Goal: Task Accomplishment & Management: Complete application form

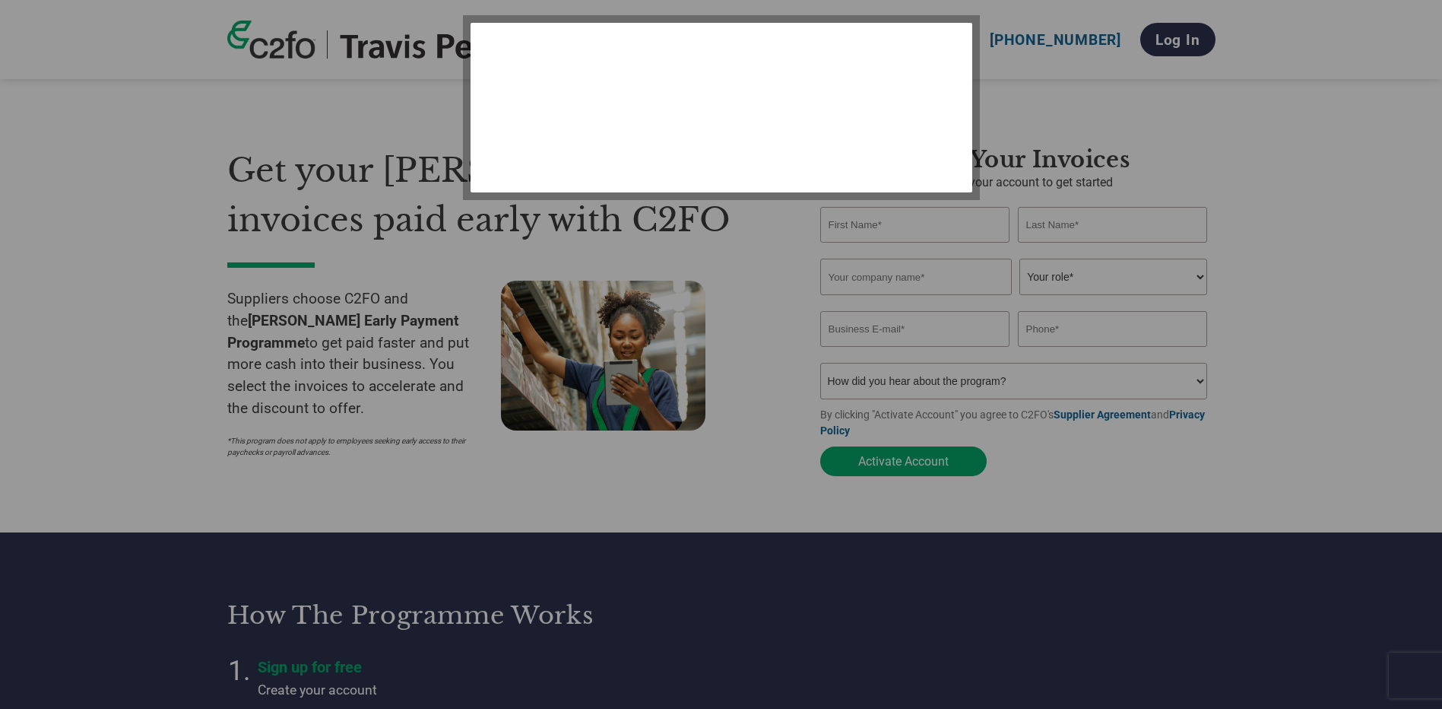
select select "en-[GEOGRAPHIC_DATA]"
click at [1032, 604] on div at bounding box center [721, 354] width 1442 height 709
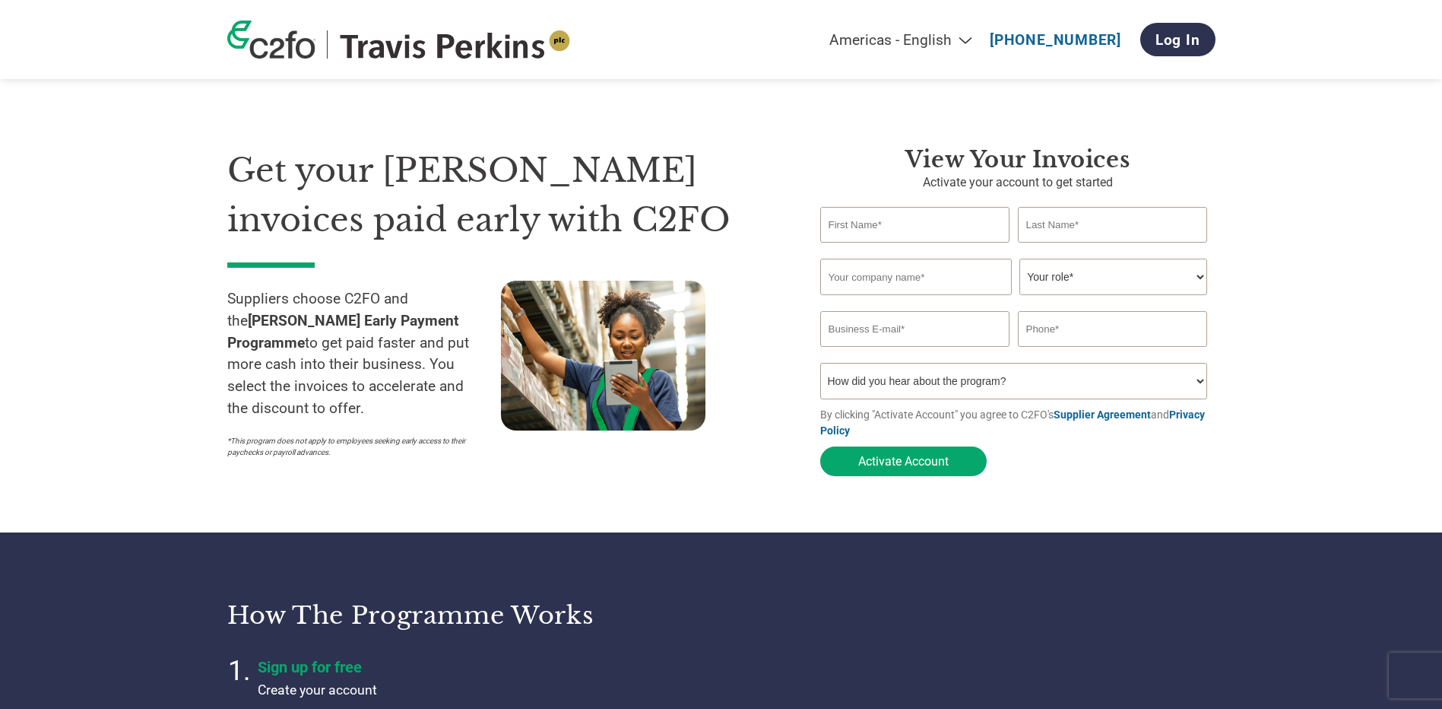
click at [869, 283] on input "text" at bounding box center [916, 276] width 192 height 36
click at [854, 230] on input "text" at bounding box center [915, 225] width 190 height 36
type input "[PERSON_NAME]"
click at [1046, 217] on input "text" at bounding box center [1113, 225] width 190 height 36
type input "Auns"
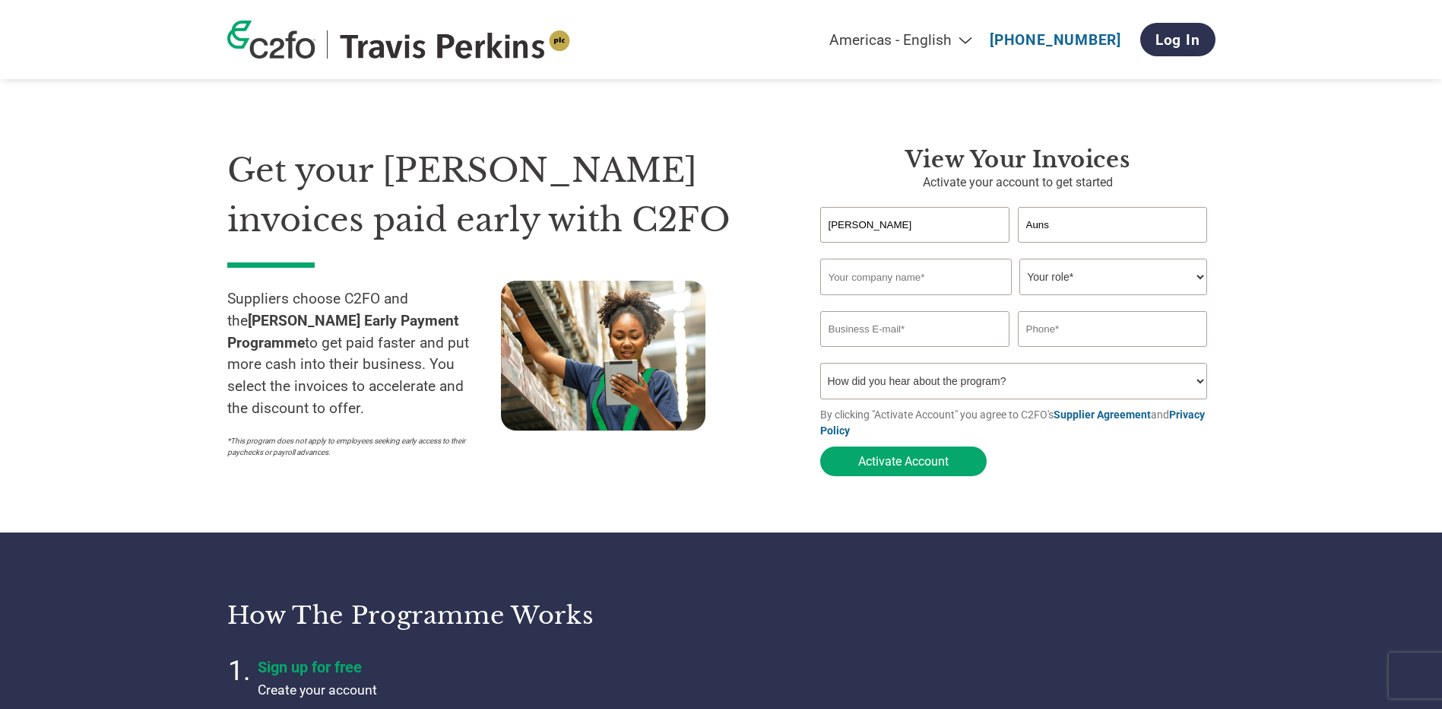
click at [820, 274] on input "text" at bounding box center [916, 276] width 192 height 36
type input "[PERSON_NAME] Runfold plc"
click at [1099, 283] on select "Your role* CFO Controller Credit Manager Finance Director Treasurer CEO Preside…" at bounding box center [1113, 276] width 188 height 36
select select "ACCOUNTS_RECEIVABLE"
click at [1019, 260] on select "Your role* CFO Controller Credit Manager Finance Director Treasurer CEO Preside…" at bounding box center [1113, 276] width 188 height 36
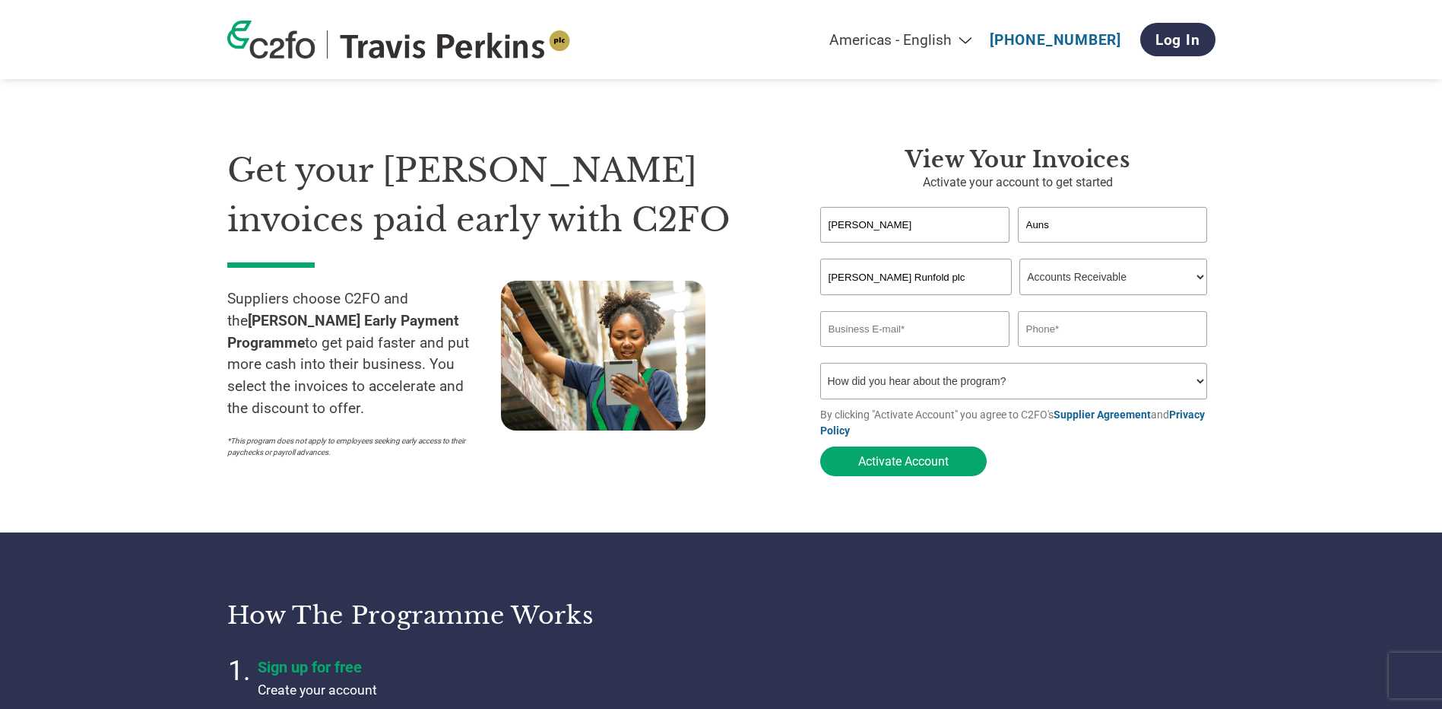
click at [856, 333] on input "email" at bounding box center [915, 329] width 190 height 36
type input "[EMAIL_ADDRESS][DOMAIN_NAME]"
click at [1041, 344] on input "text" at bounding box center [1113, 329] width 190 height 36
type input "01 252 780160"
click at [1199, 387] on select "How did you hear about the program? Received a letter Email Social Media Online…" at bounding box center [1014, 381] width 388 height 36
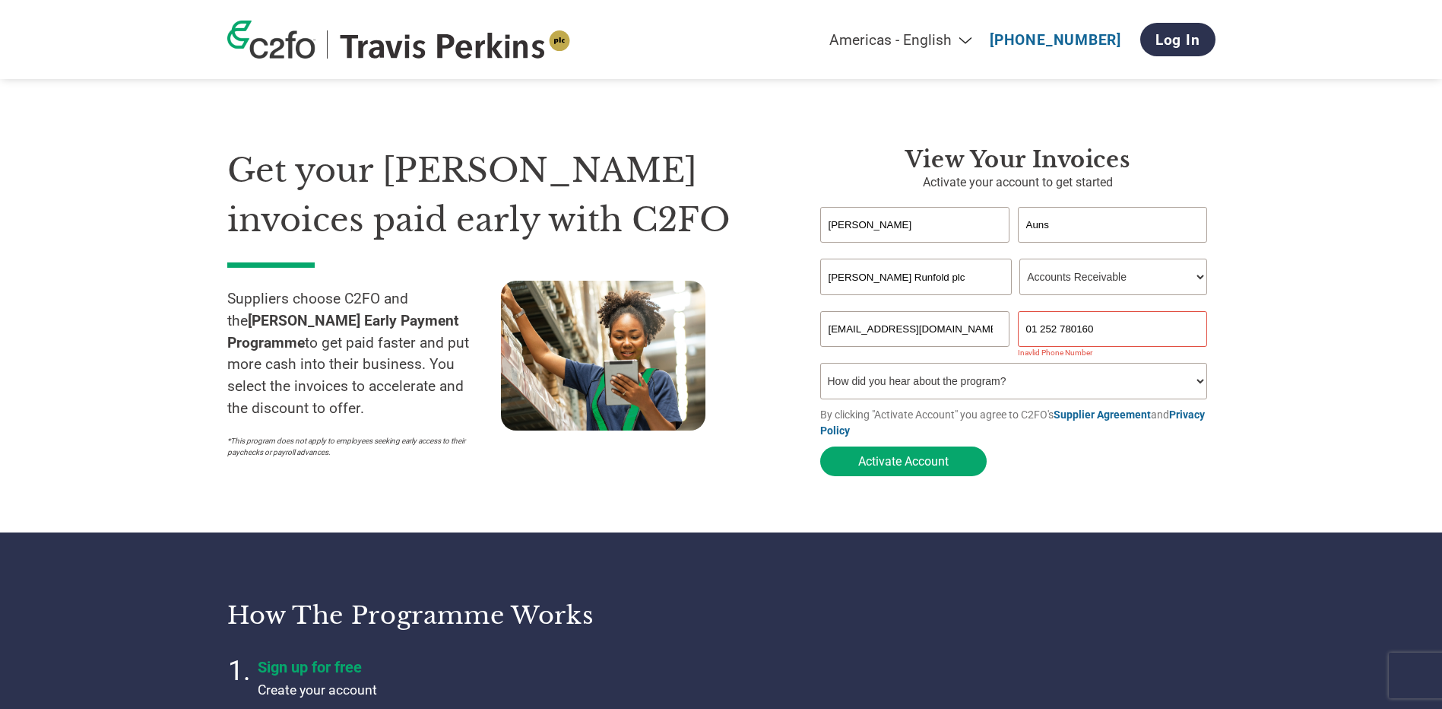
select select "Email"
click at [820, 367] on select "How did you hear about the program? Received a letter Email Social Media Online…" at bounding box center [1014, 381] width 388 height 36
click at [918, 468] on button "Activate Account" at bounding box center [903, 461] width 166 height 30
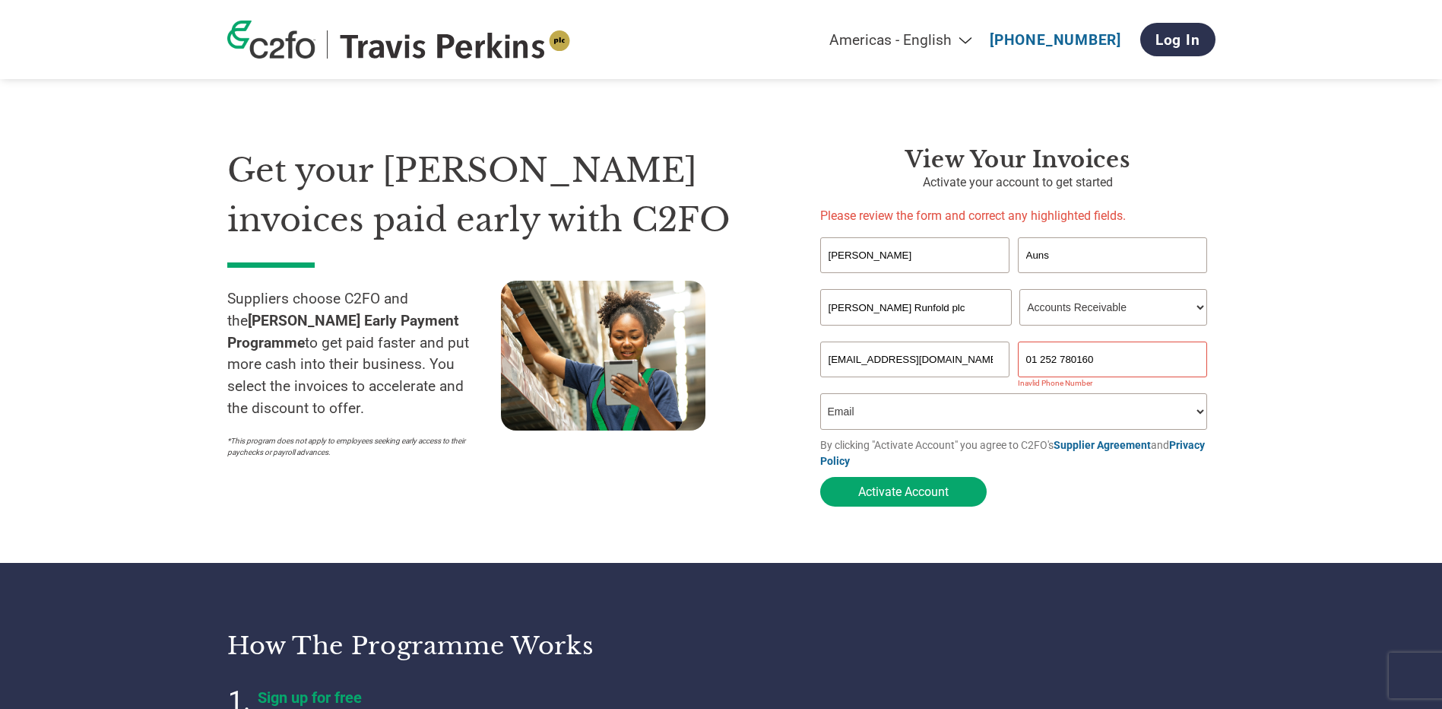
click at [1041, 363] on input "01 252 780160" at bounding box center [1113, 359] width 190 height 36
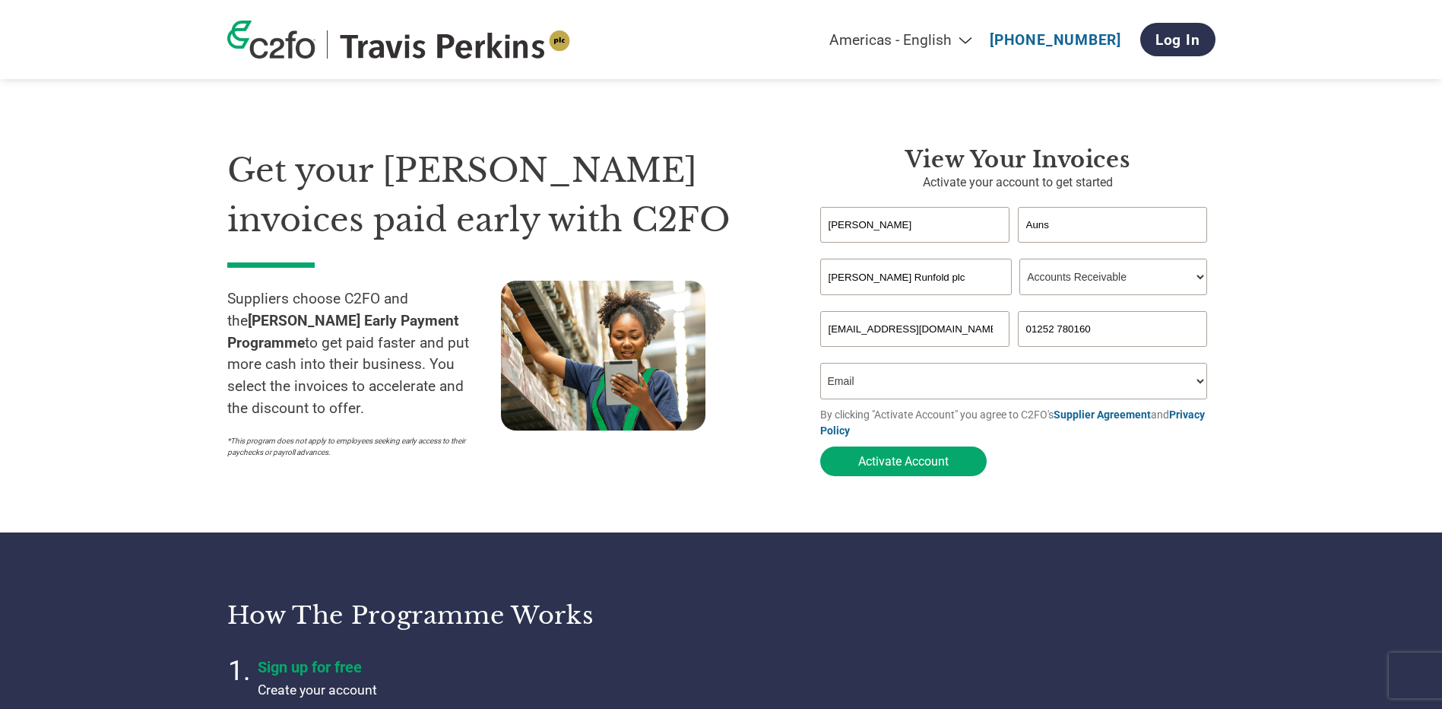
click at [1058, 333] on input "01252 780160" at bounding box center [1113, 329] width 190 height 36
type input "01252780160"
click at [1130, 469] on form "[PERSON_NAME] Invalid first name or first name is too long Invalid last name or…" at bounding box center [1017, 345] width 395 height 277
click at [912, 468] on button "Activate Account" at bounding box center [903, 461] width 166 height 30
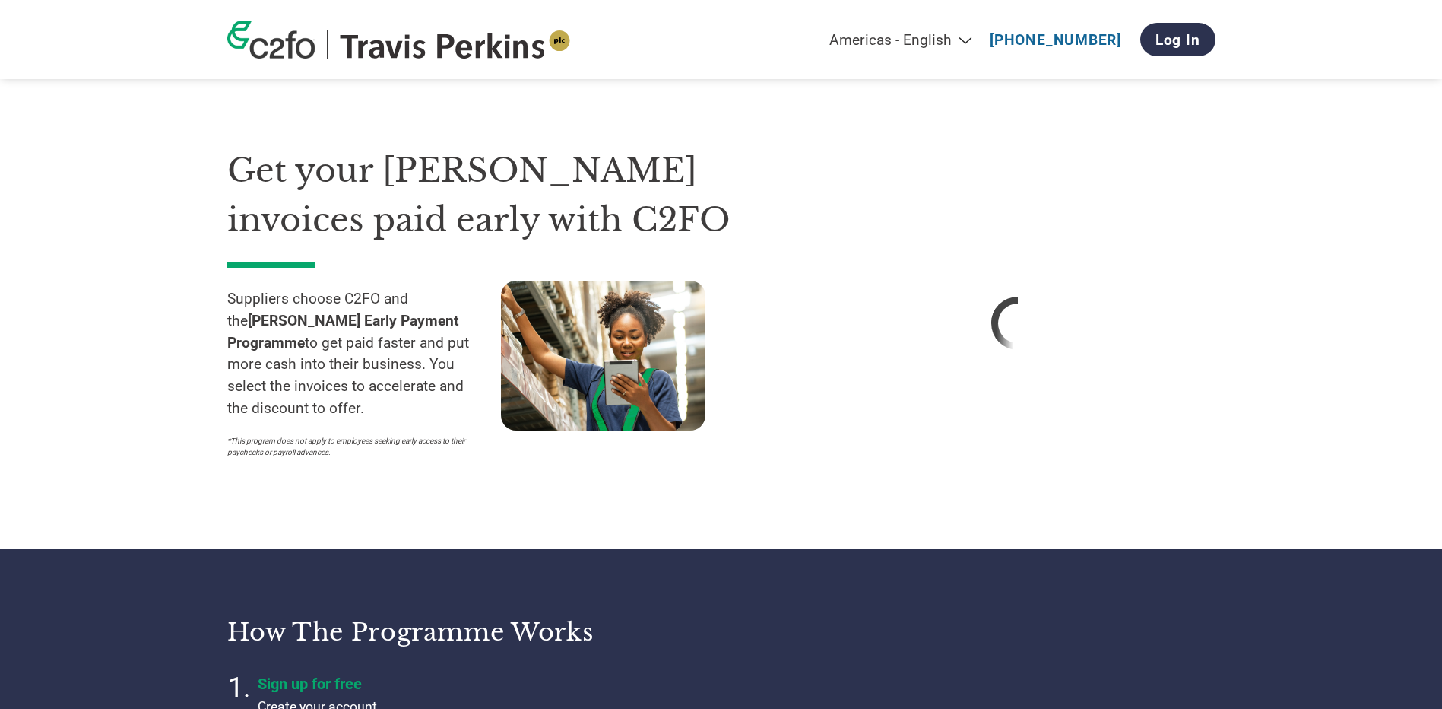
select select "en-[GEOGRAPHIC_DATA]"
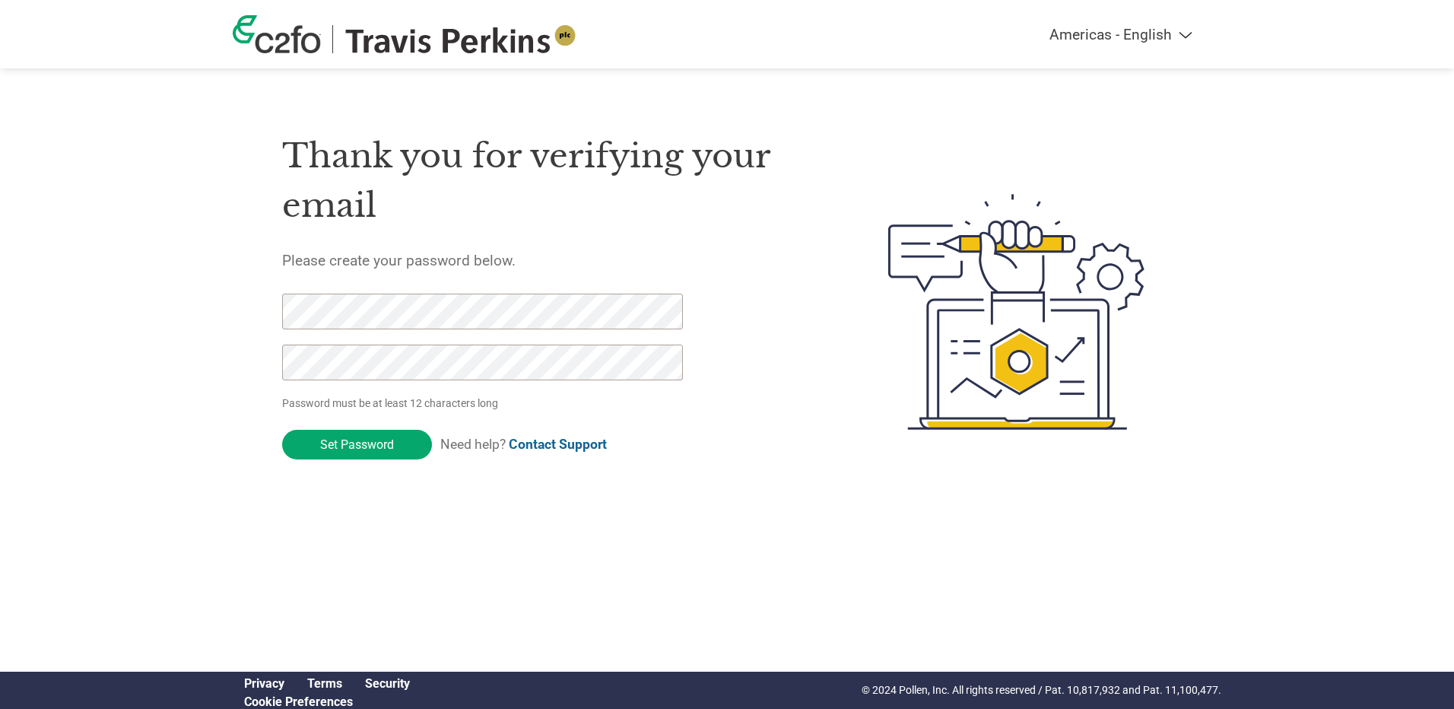
click at [218, 359] on div "Americas - English Américas - Español Américas - Português Amériques - Français…" at bounding box center [727, 250] width 1454 height 501
click at [247, 360] on div "Thank you for verifying your email Please create your password below. Password …" at bounding box center [727, 311] width 988 height 403
click at [379, 449] on input "Set Password" at bounding box center [357, 445] width 150 height 30
